Goal: Transaction & Acquisition: Purchase product/service

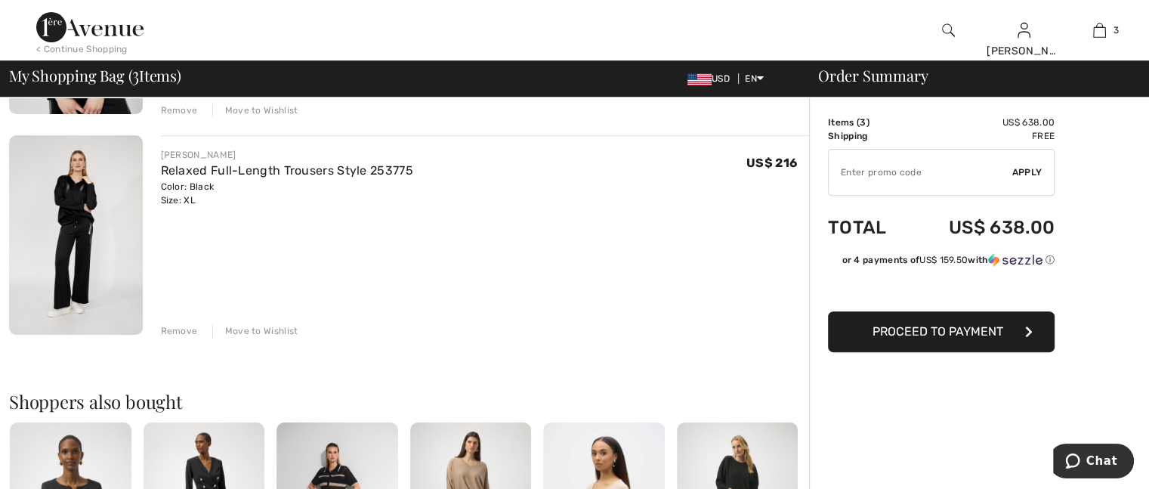
scroll to position [831, 0]
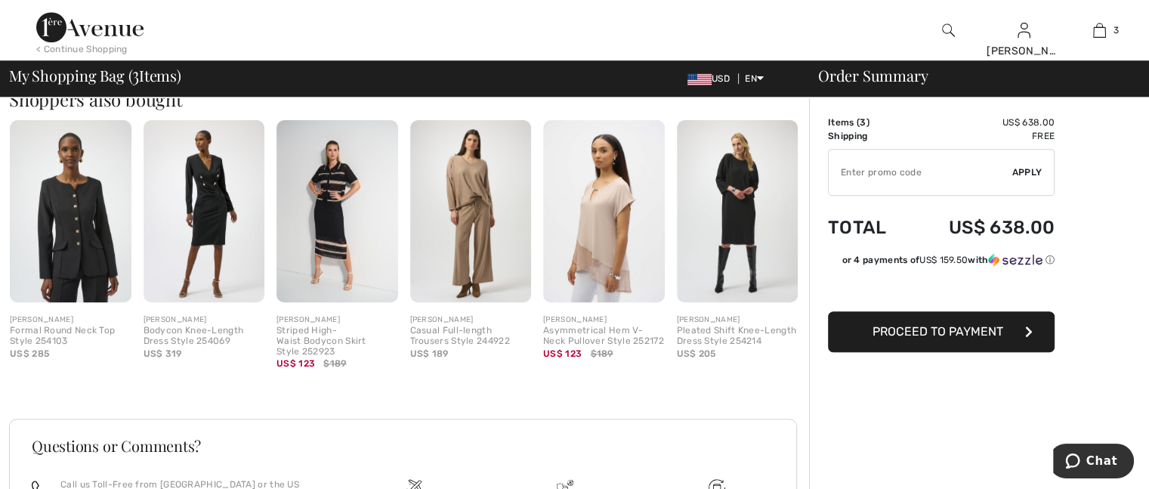
click at [478, 243] on img at bounding box center [471, 211] width 122 height 182
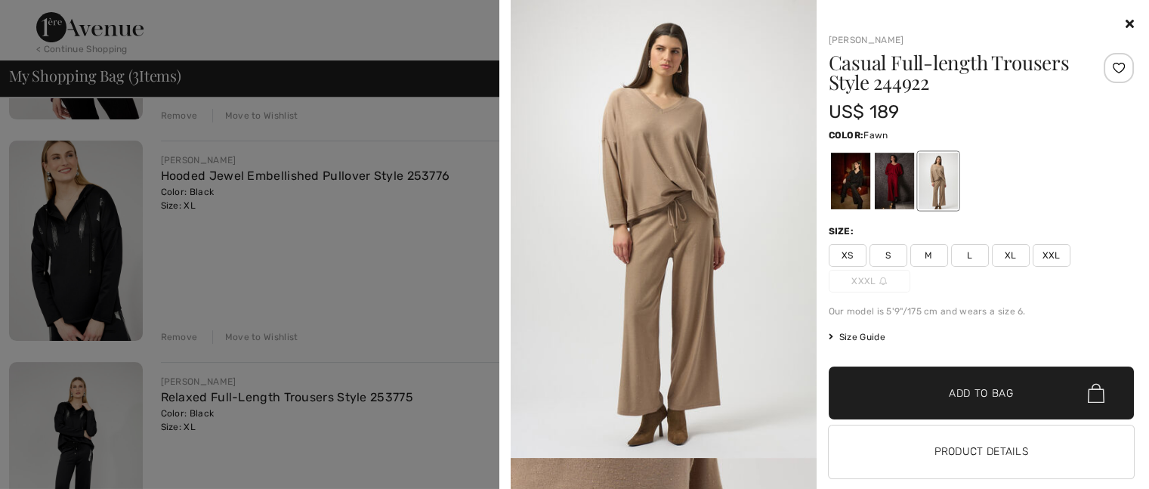
scroll to position [0, 0]
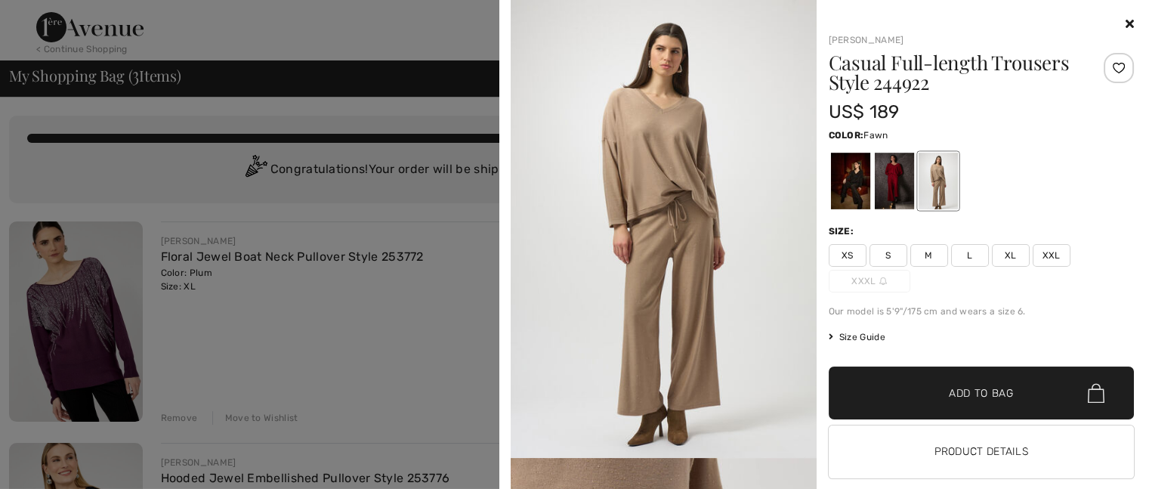
click at [1126, 23] on icon at bounding box center [1130, 23] width 8 height 12
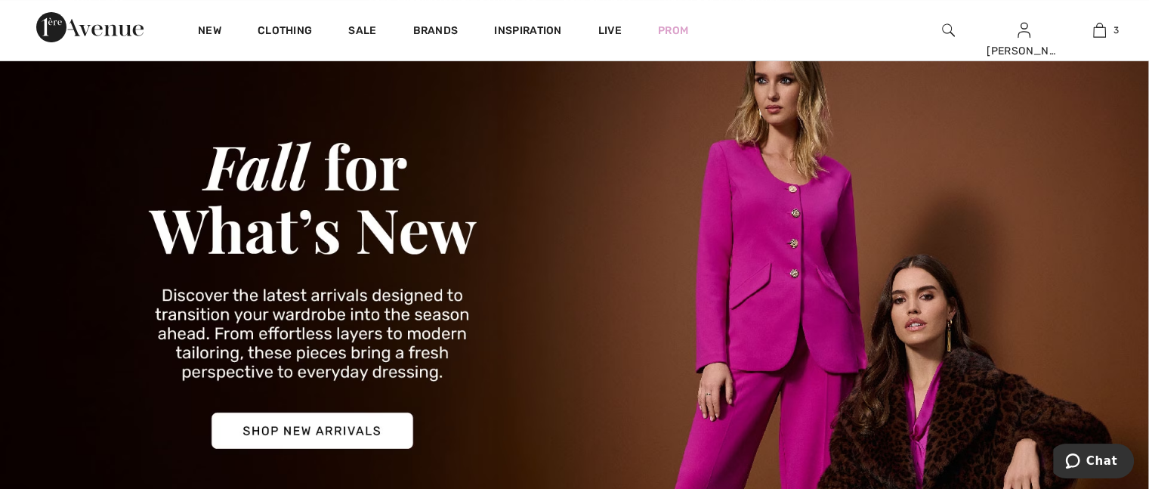
scroll to position [151, 0]
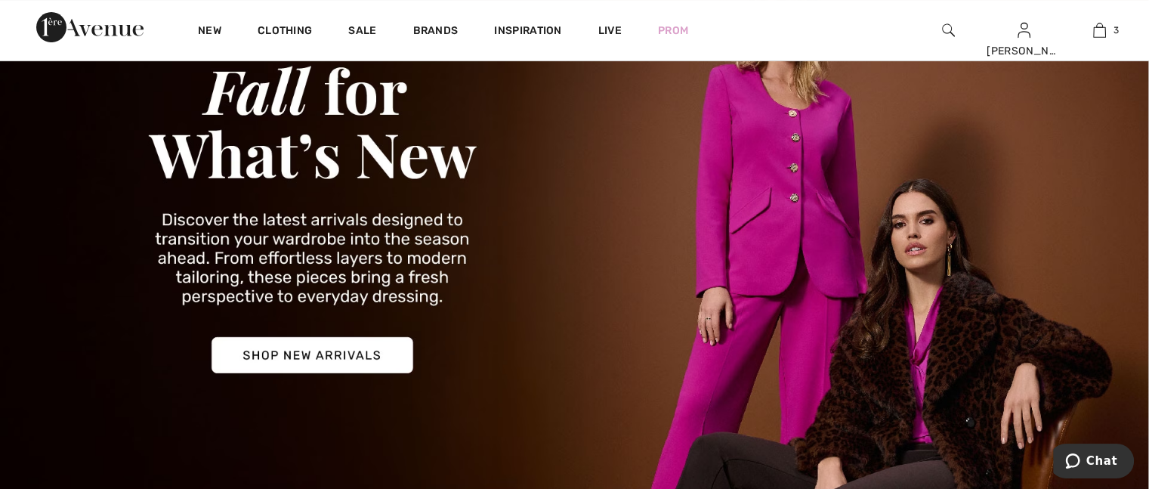
click at [293, 352] on img at bounding box center [574, 214] width 1149 height 551
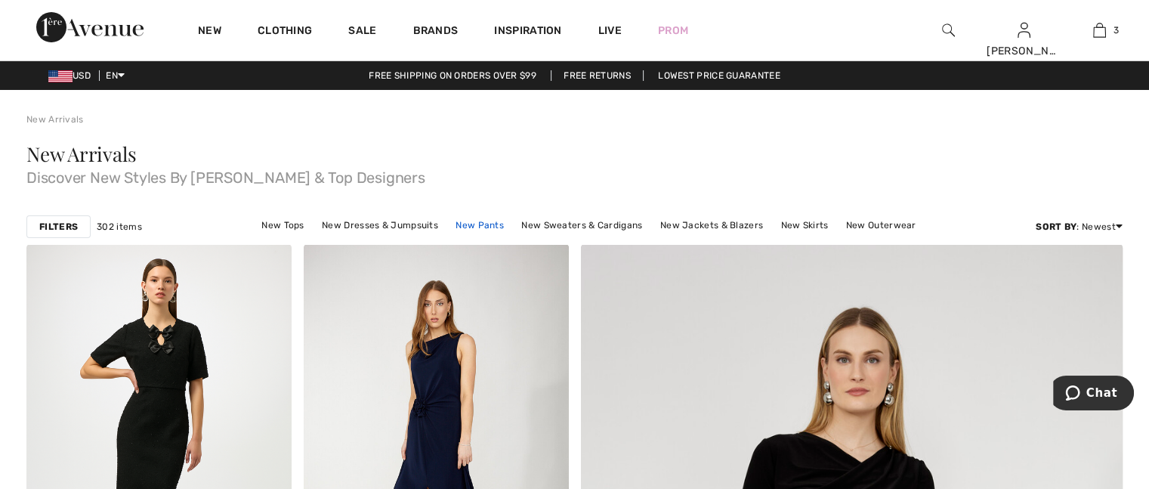
click at [493, 221] on link "New Pants" at bounding box center [479, 225] width 63 height 20
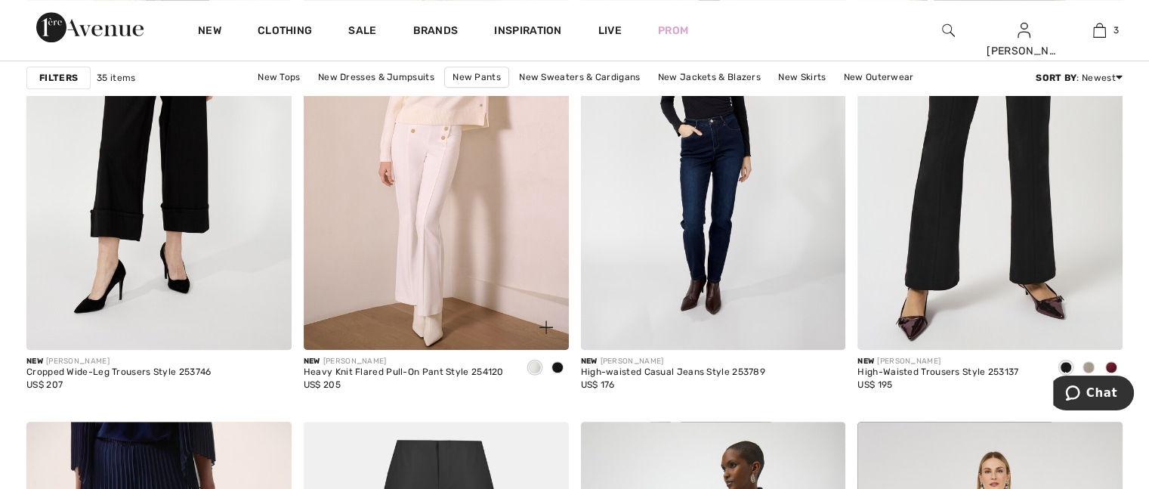
scroll to position [1285, 0]
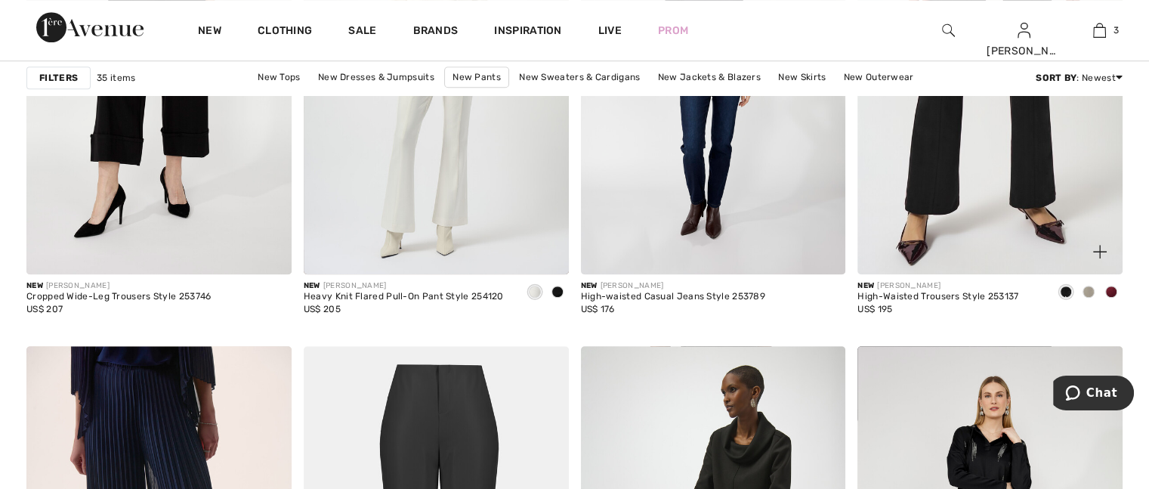
click at [1112, 291] on span at bounding box center [1111, 292] width 12 height 12
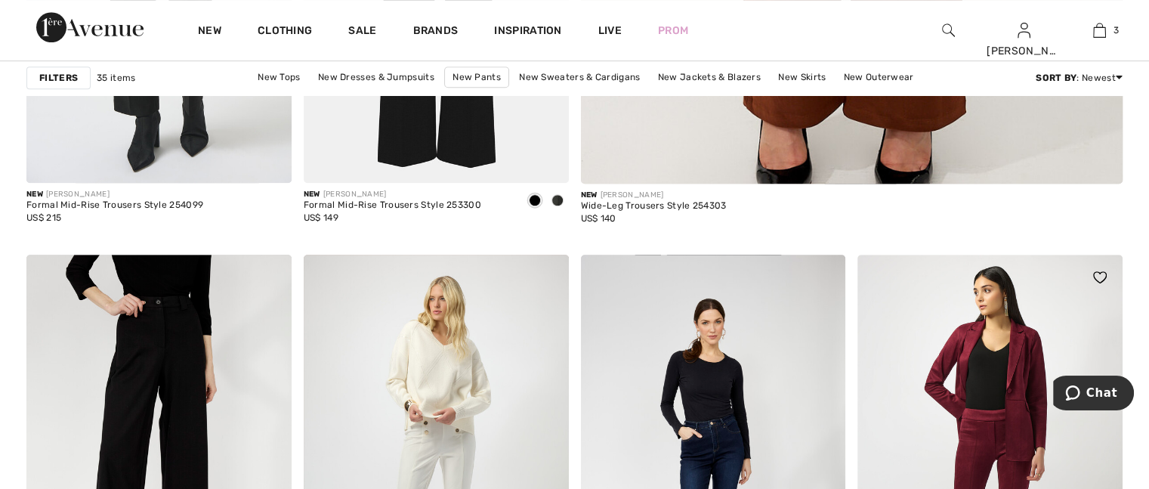
scroll to position [1058, 0]
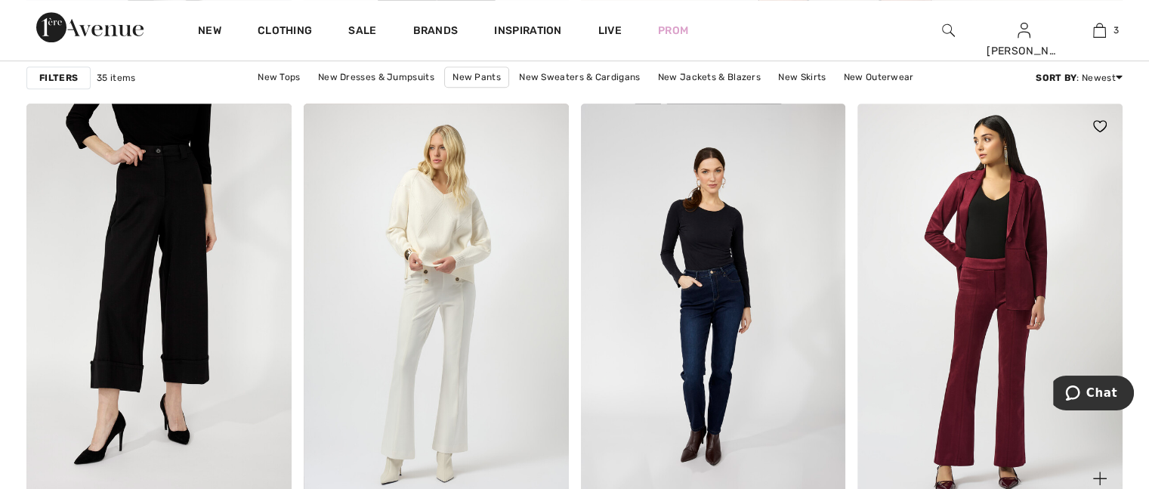
click at [985, 298] on img at bounding box center [990, 302] width 265 height 397
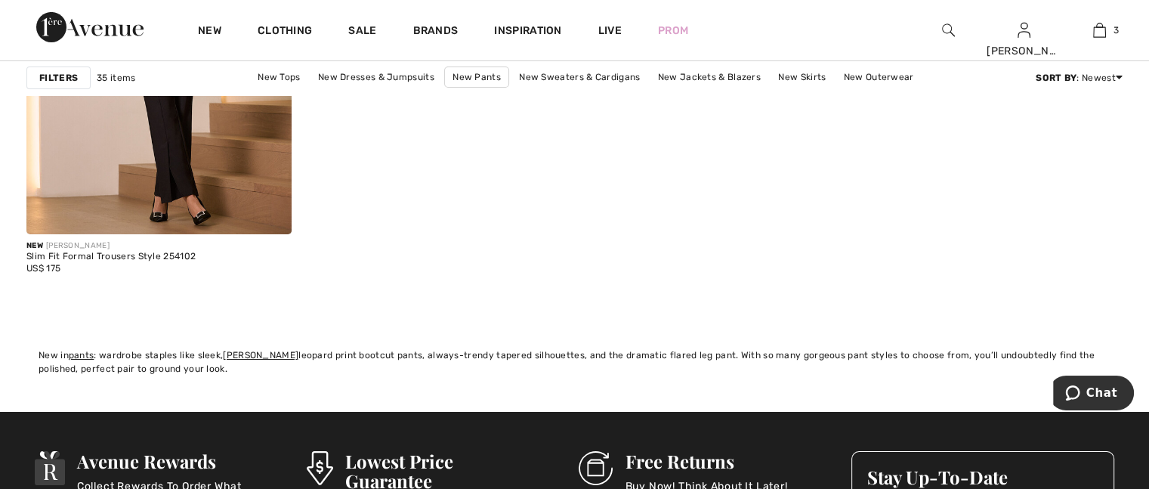
scroll to position [5818, 0]
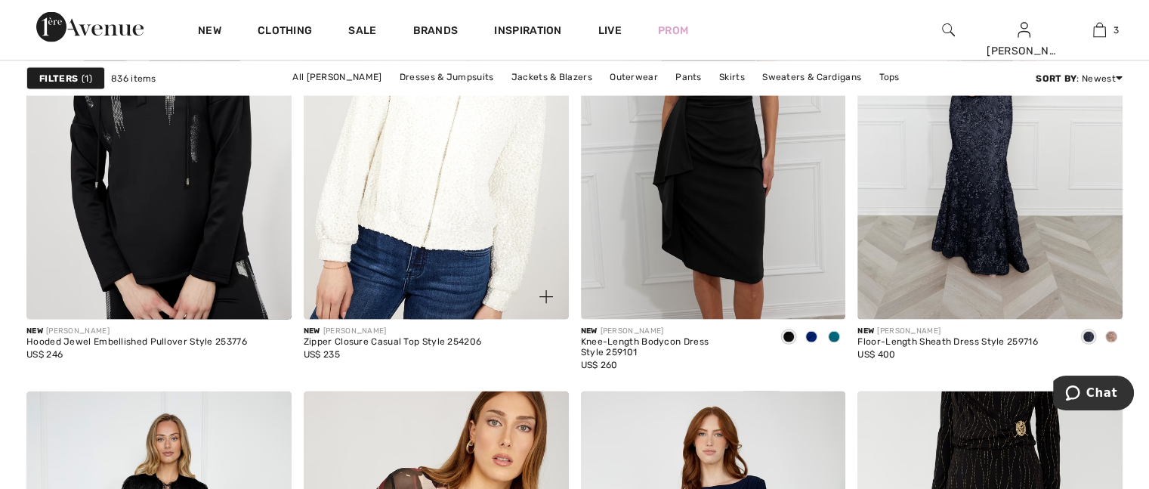
scroll to position [3249, 0]
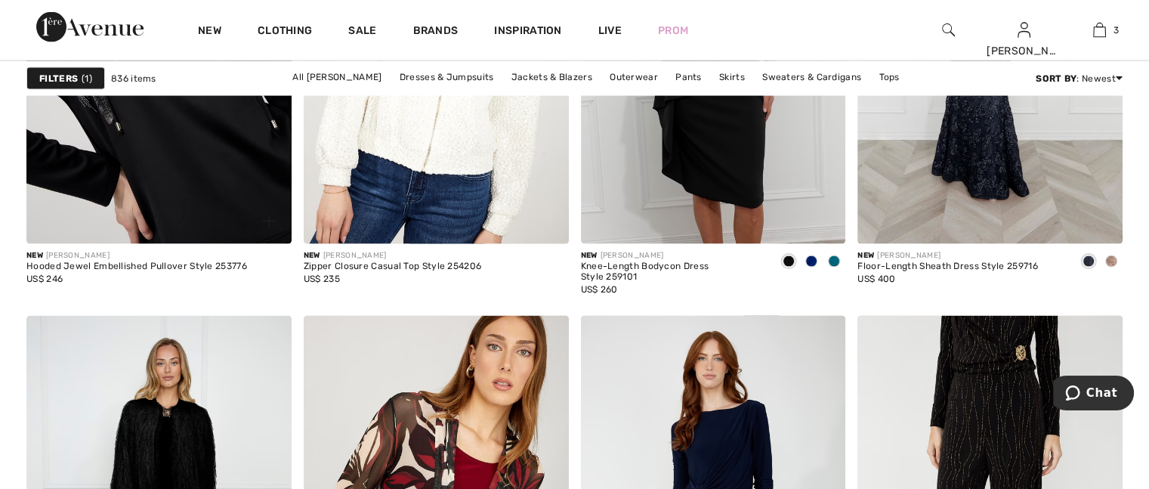
click at [202, 192] on img at bounding box center [158, 45] width 265 height 397
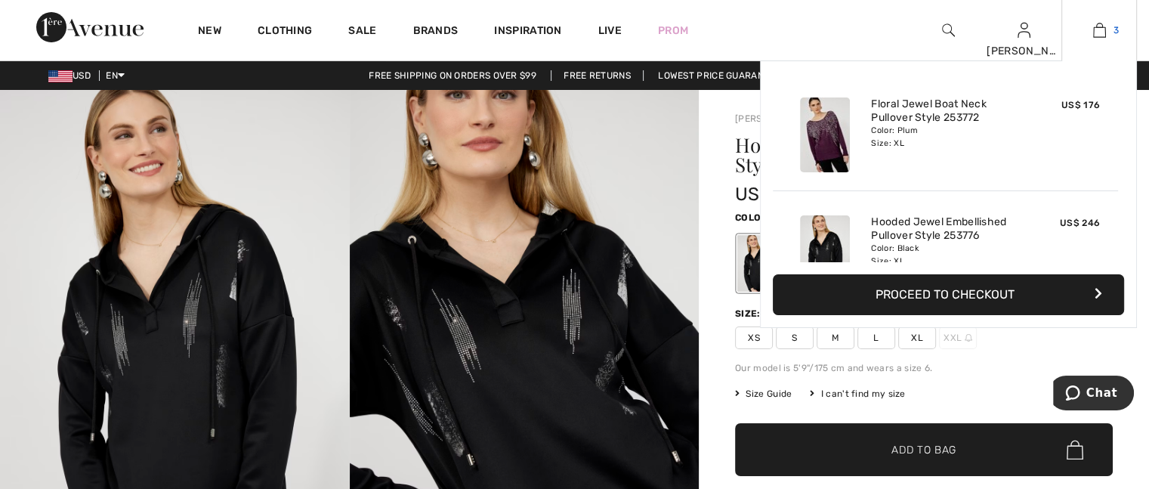
click at [1100, 32] on img at bounding box center [1099, 30] width 13 height 18
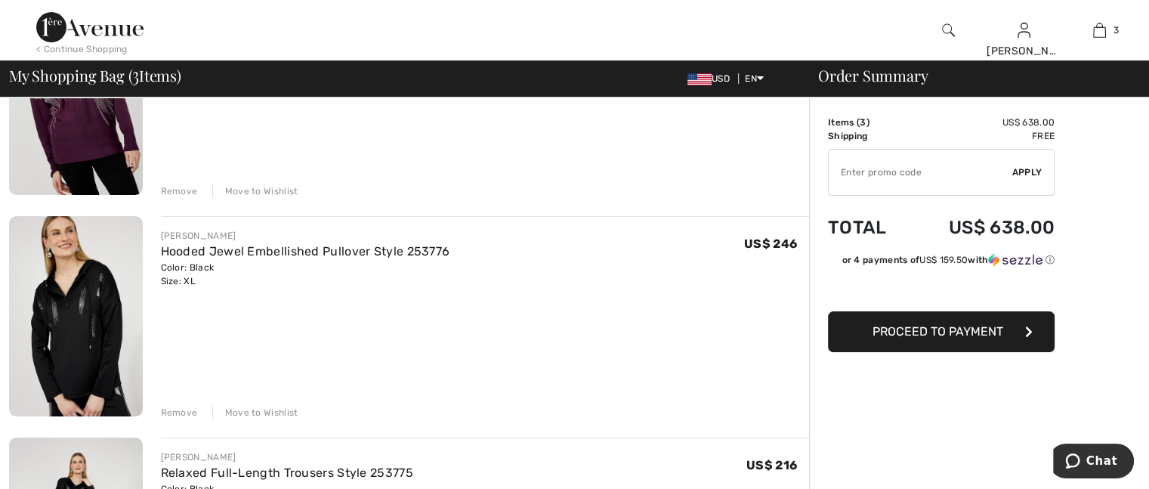
scroll to position [378, 0]
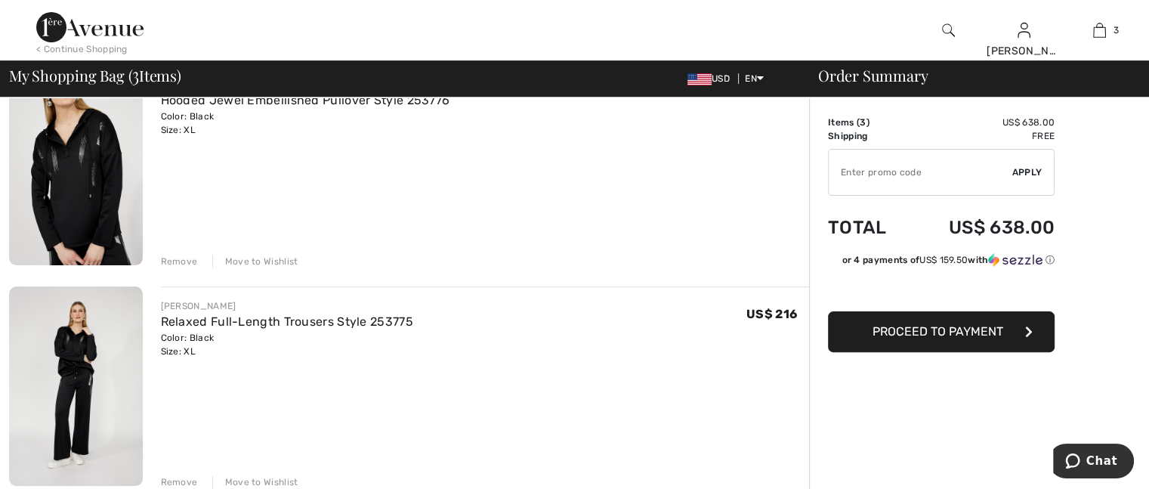
click at [972, 330] on span "Proceed to Payment" at bounding box center [938, 331] width 131 height 14
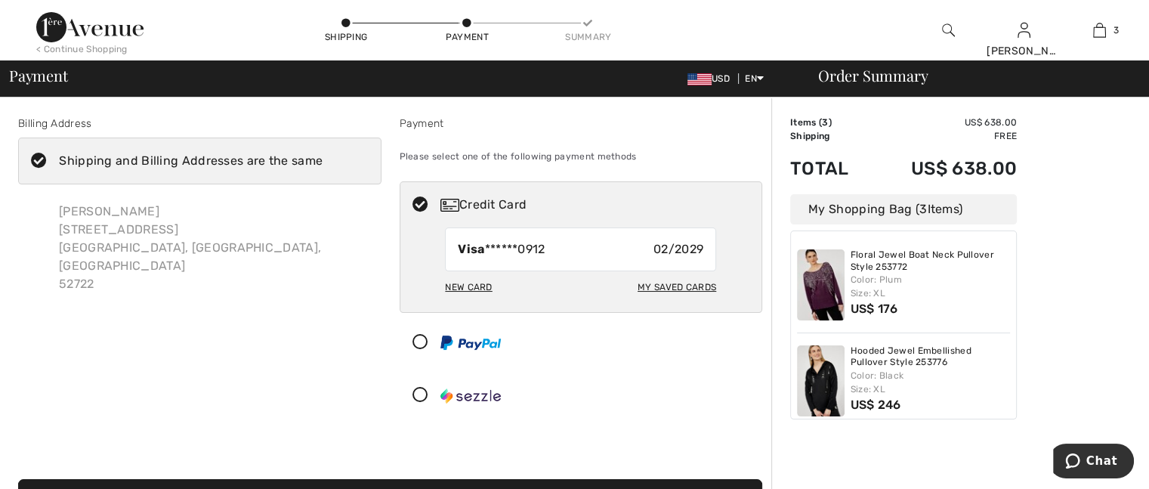
click at [659, 281] on div "My Saved Cards" at bounding box center [677, 287] width 79 height 26
radio input "true"
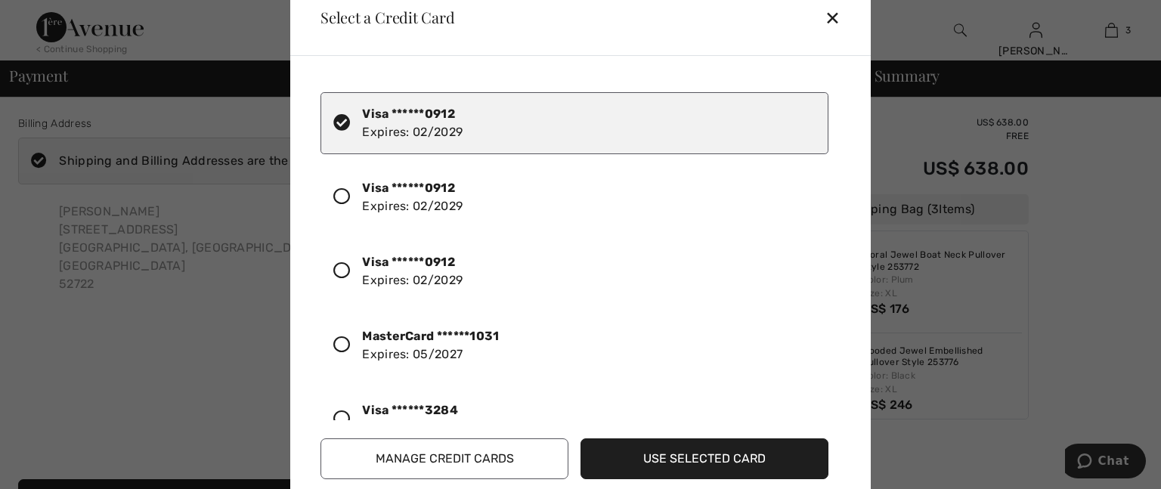
click at [460, 344] on div "MasterCard ******1031 Expires: 05/2027" at bounding box center [430, 345] width 137 height 36
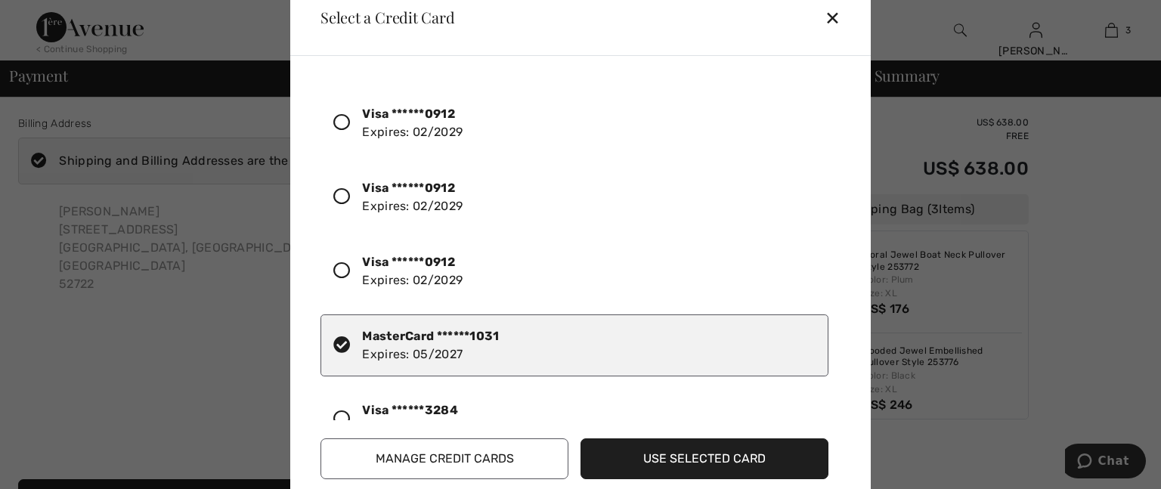
click at [643, 462] on button "Use Selected Card" at bounding box center [704, 458] width 248 height 41
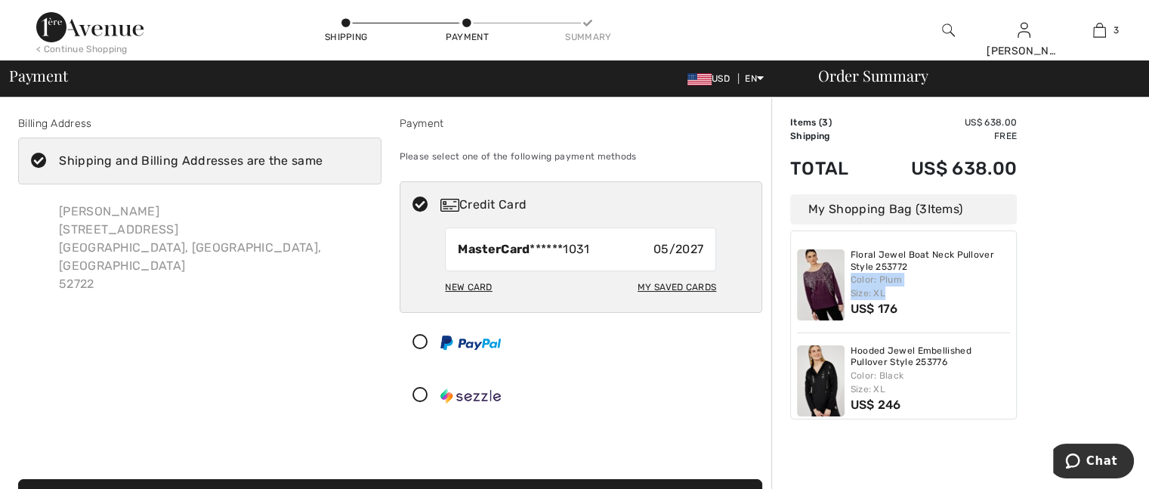
drag, startPoint x: 1147, startPoint y: 235, endPoint x: 1140, endPoint y: 299, distance: 64.6
click at [1140, 299] on div "Order Summary Details Items ( 3 ) US$ 638.00 Promo code US$ 0.00 Shipping Free …" at bounding box center [960, 442] width 378 height 691
click at [1122, 277] on div "Order Summary Details Items ( 3 ) US$ 638.00 Promo code US$ 0.00 Shipping Free …" at bounding box center [960, 442] width 378 height 691
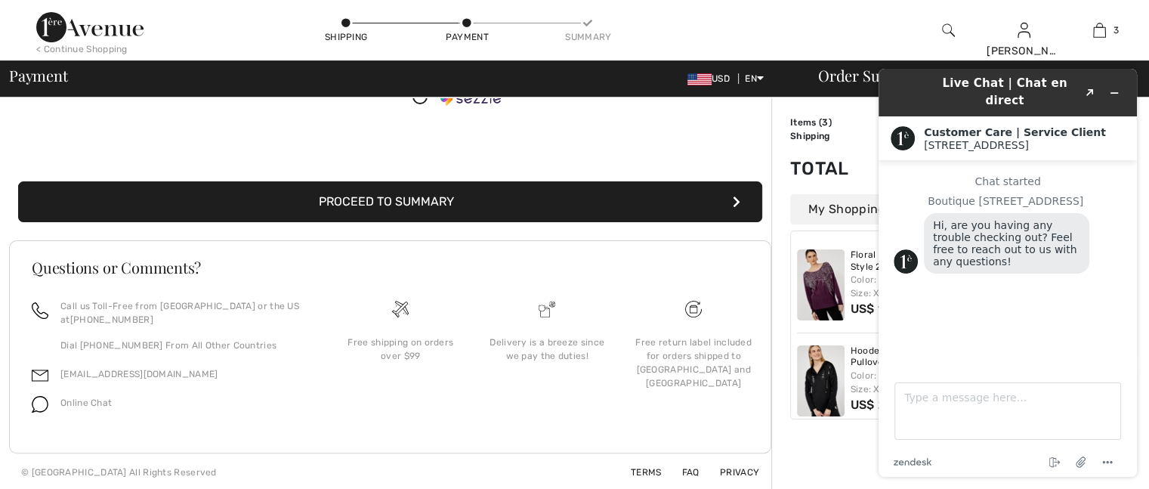
click at [821, 456] on div "Order Summary Details Items ( 3 ) US$ 638.00 Promo code US$ 0.00 Shipping Free …" at bounding box center [960, 145] width 378 height 691
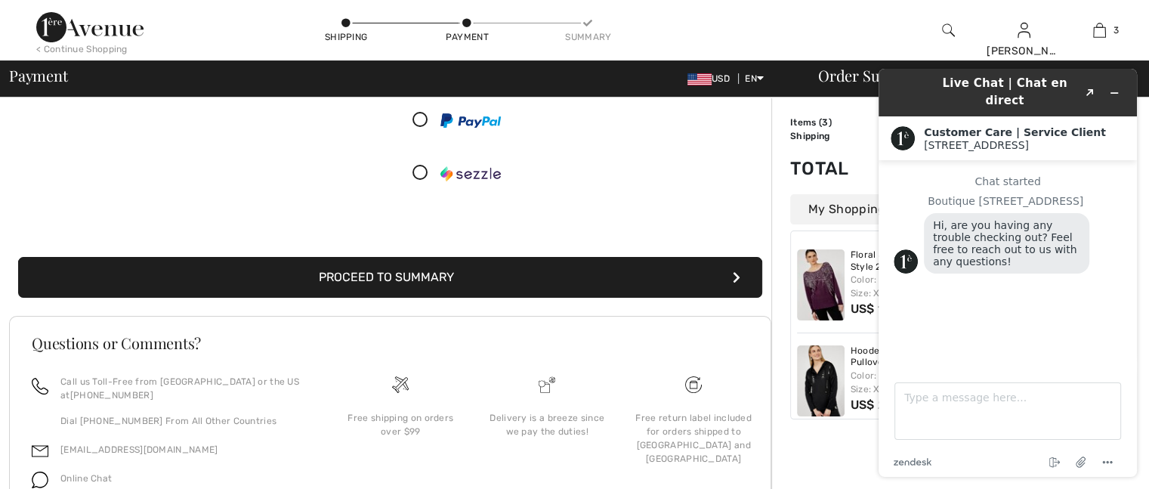
scroll to position [147, 0]
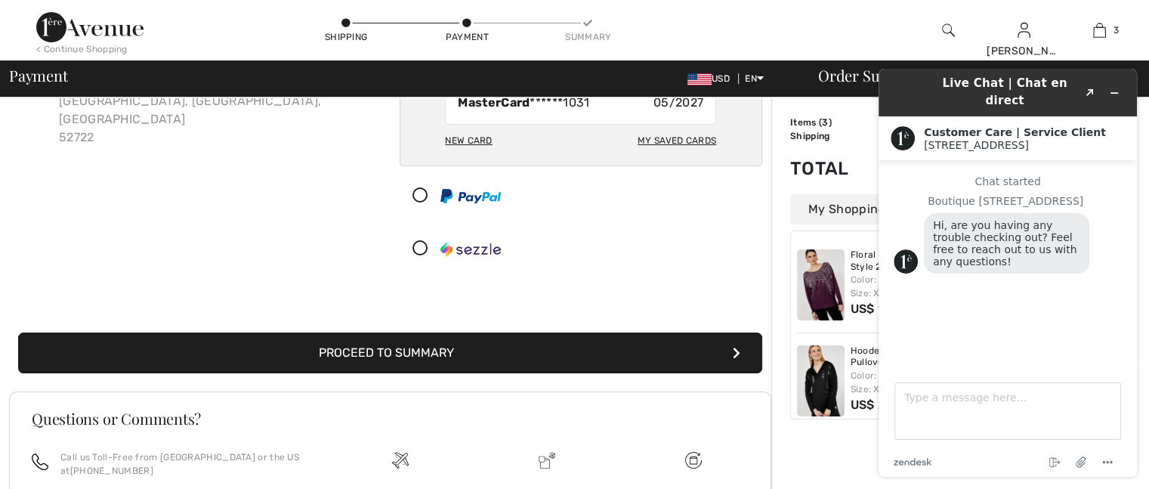
click at [520, 351] on button "Proceed to Summary" at bounding box center [390, 352] width 744 height 41
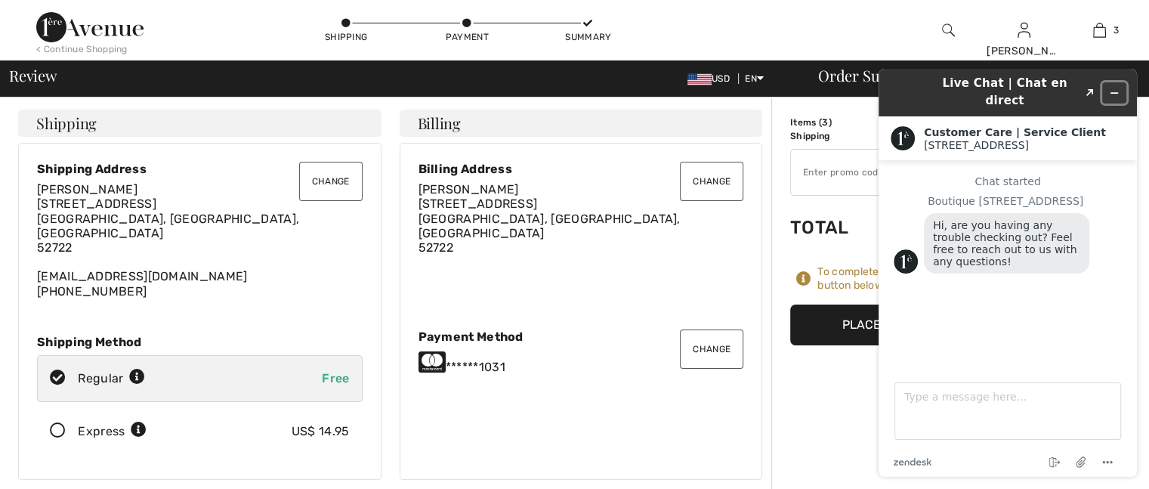
click at [1116, 88] on icon "Minimize widget" at bounding box center [1114, 93] width 11 height 11
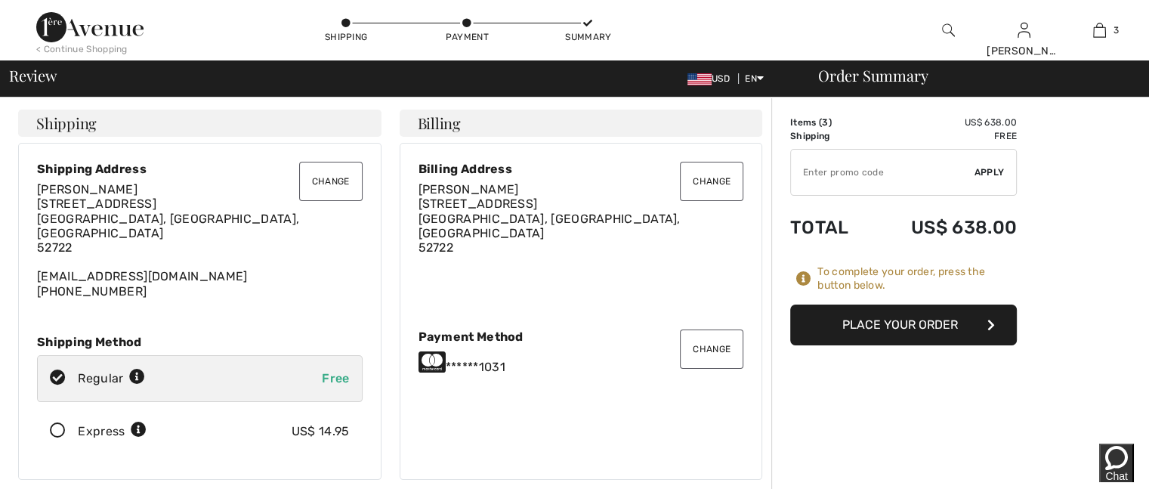
click at [896, 323] on button "Place Your Order" at bounding box center [903, 325] width 227 height 41
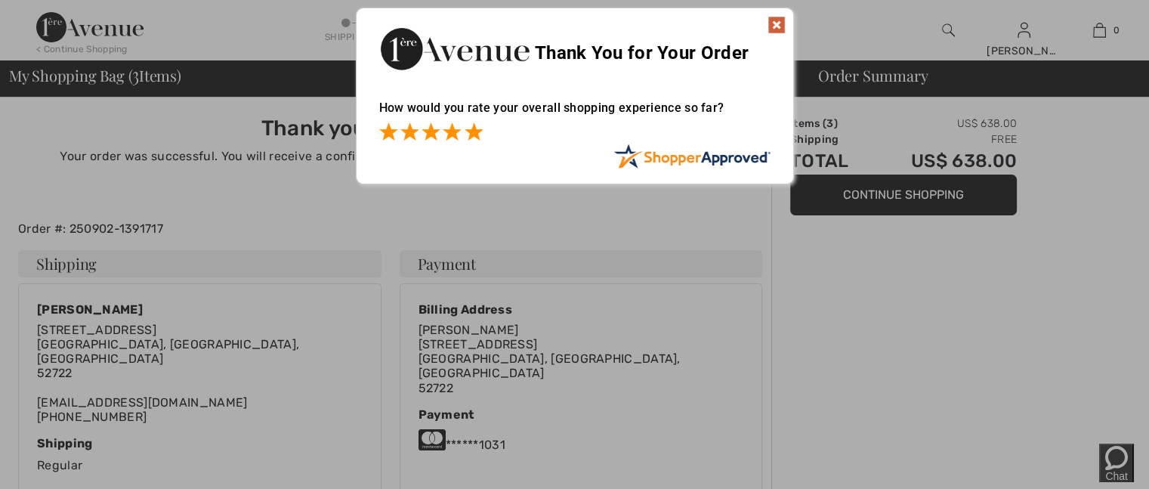
click at [468, 129] on span at bounding box center [474, 131] width 18 height 18
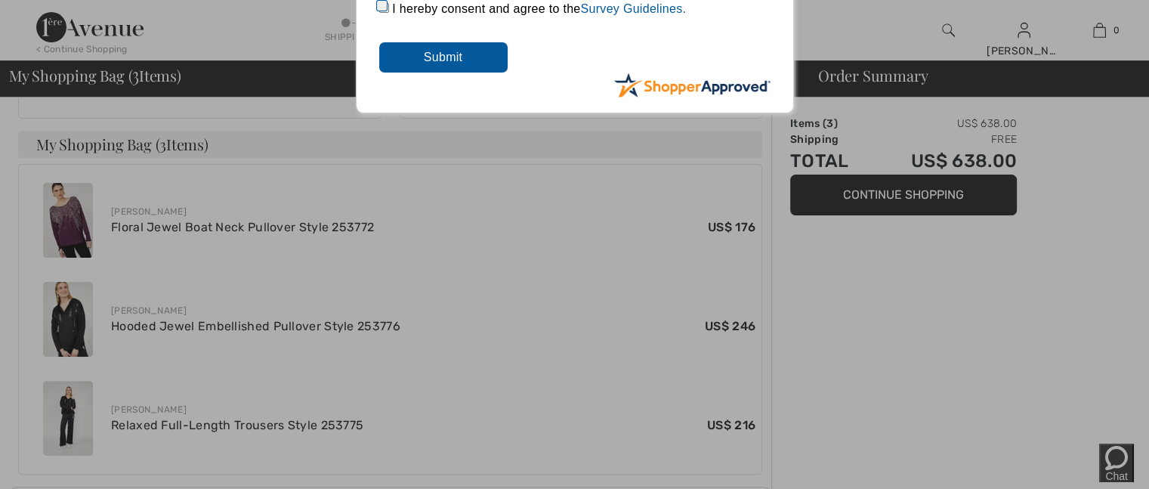
scroll to position [607, 0]
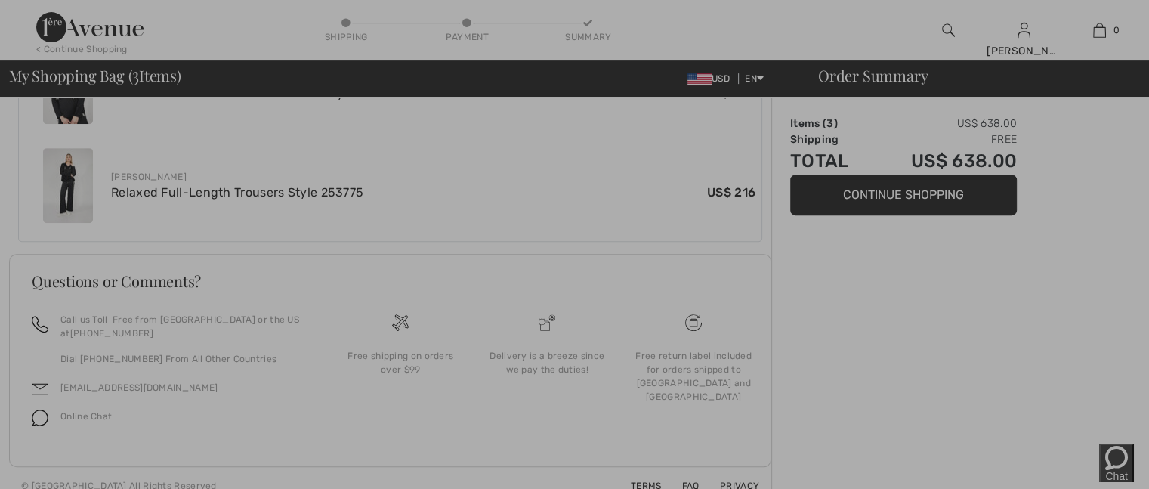
click at [840, 306] on div at bounding box center [574, 244] width 1149 height 489
click at [1100, 421] on div at bounding box center [574, 244] width 1149 height 489
click at [642, 334] on div at bounding box center [574, 244] width 1149 height 489
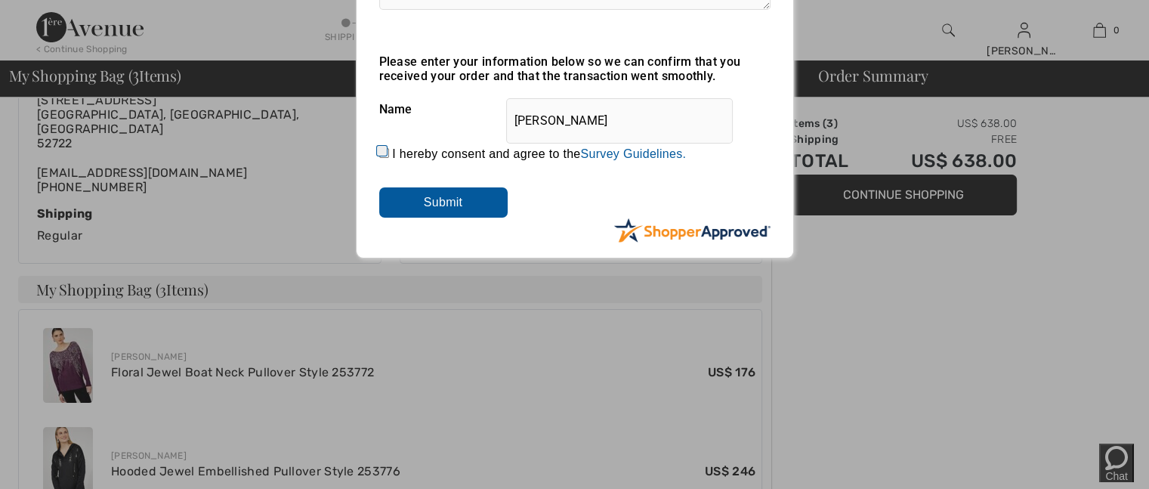
click at [379, 151] on input "I hereby consent and agree to the By submitting a review, you grant permission …" at bounding box center [384, 153] width 10 height 10
checkbox input "true"
click at [417, 199] on input "Submit" at bounding box center [443, 202] width 128 height 30
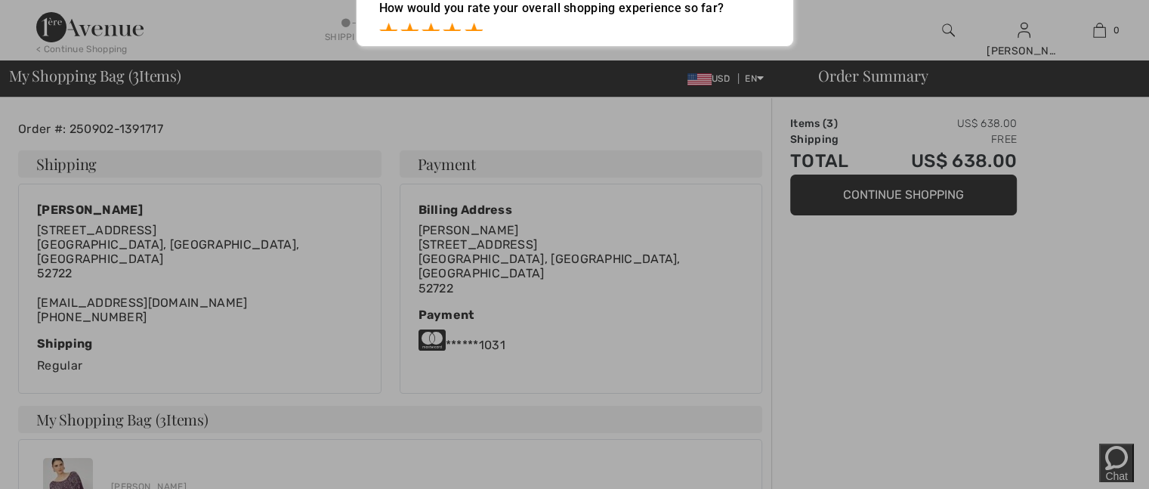
scroll to position [0, 0]
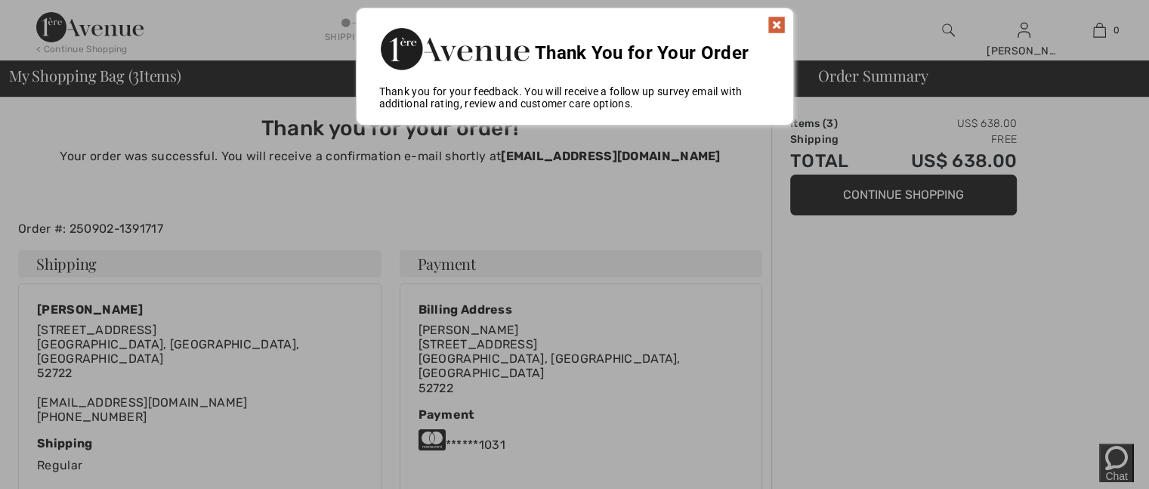
click at [774, 23] on img at bounding box center [777, 25] width 18 height 18
